Goal: Communication & Community: Answer question/provide support

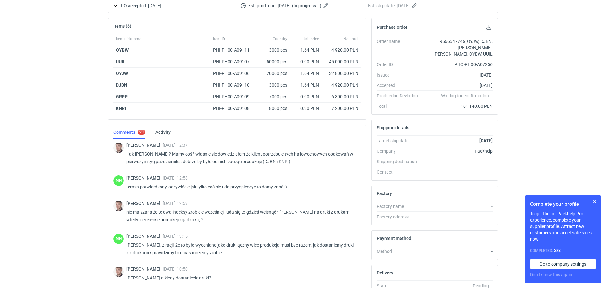
scroll to position [110, 0]
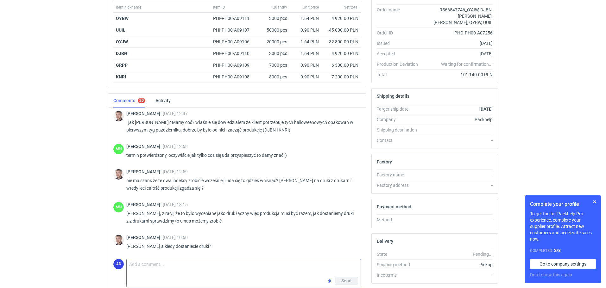
click at [142, 267] on textarea "Comment message" at bounding box center [244, 269] width 234 height 18
type textarea "d"
type textarea "Dzień dobry [PERSON_NAME], z drukarni odbieramy 02.10 w godzinach popołudniowyc…"
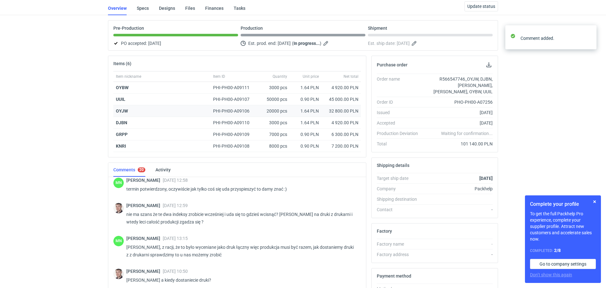
scroll to position [0, 0]
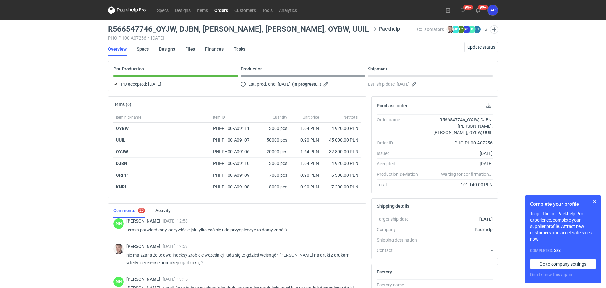
click at [225, 9] on link "Orders" at bounding box center [221, 10] width 20 height 8
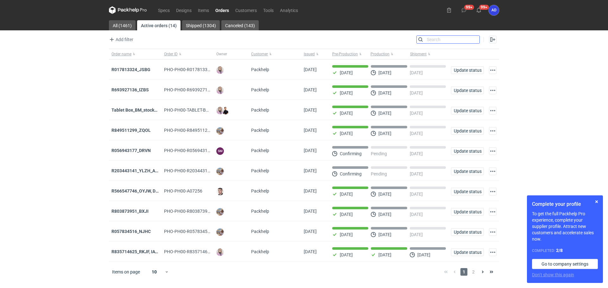
drag, startPoint x: 474, startPoint y: 40, endPoint x: 467, endPoint y: 42, distance: 7.5
click at [474, 40] on input "Search" at bounding box center [447, 40] width 63 height 8
click at [424, 41] on input "Search" at bounding box center [447, 40] width 63 height 8
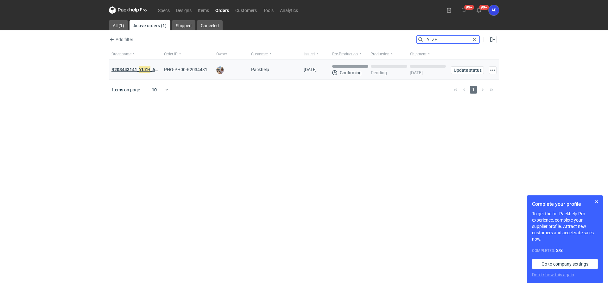
type input "YLZH"
click at [139, 71] on strong "R203443141_ YLZH _AHYW" at bounding box center [137, 69] width 53 height 7
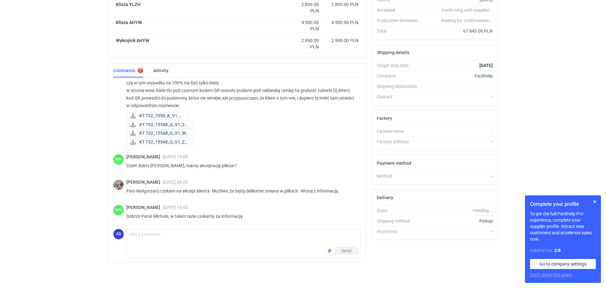
scroll to position [385, 0]
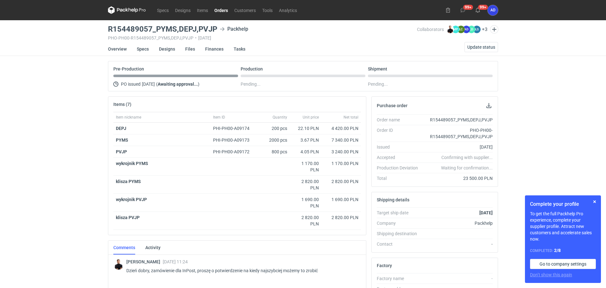
click at [151, 24] on main "R154489057_PYMS,DEPJ,PVJP Packhelp PHO-PH00-R154489057_PYMS,DEPJ,PVJP • [DATE] …" at bounding box center [302, 216] width 395 height 393
drag, startPoint x: 151, startPoint y: 26, endPoint x: 98, endPoint y: 29, distance: 53.2
click at [98, 29] on div "Specs Designs Items Orders Customers Tools Analytics 99+ 99+ AD [PERSON_NAME] […" at bounding box center [303, 144] width 606 height 288
copy h3 "R154489057"
click at [216, 28] on h3 "R154489057_PYMS,DEPJ,PVJP" at bounding box center [162, 29] width 109 height 8
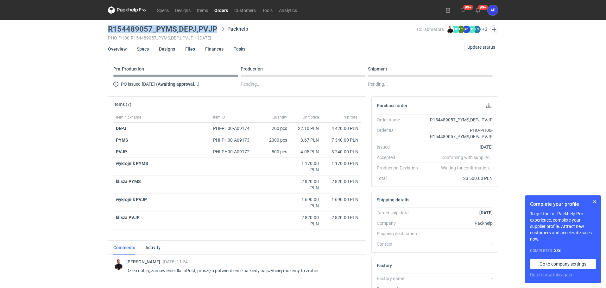
drag, startPoint x: 216, startPoint y: 28, endPoint x: 105, endPoint y: 33, distance: 110.5
click at [105, 33] on div "Specs Designs Items Orders Customers Tools Analytics 99+ 99+ AD Anita Dolczewsk…" at bounding box center [303, 144] width 606 height 288
copy h3 "R154489057_PYMS,DEPJ,PVJP"
